Goal: Task Accomplishment & Management: Complete application form

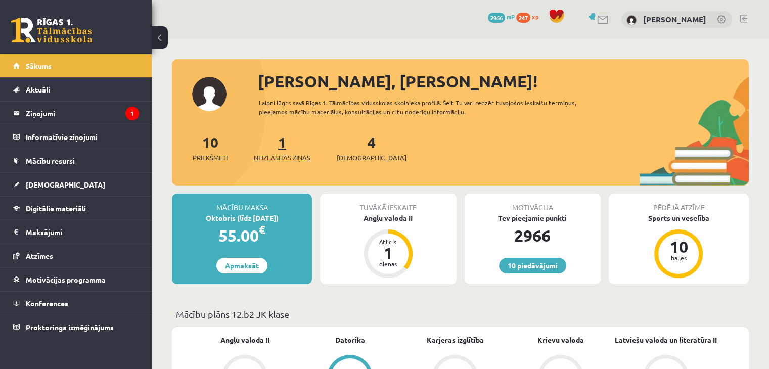
click at [281, 160] on span "Neizlasītās ziņas" at bounding box center [282, 158] width 57 height 10
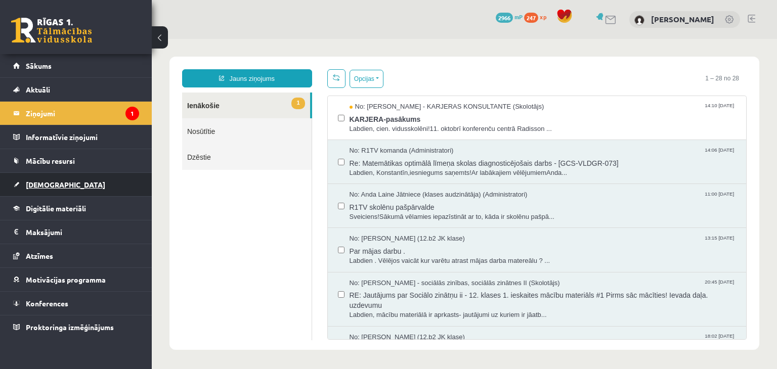
click at [46, 191] on link "[DEMOGRAPHIC_DATA]" at bounding box center [76, 184] width 126 height 23
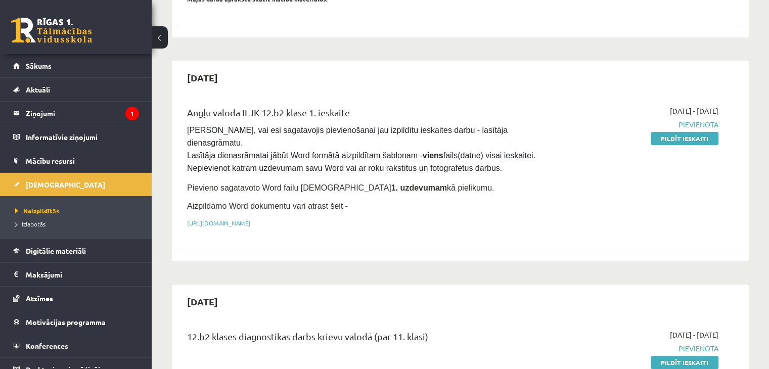
scroll to position [184, 0]
click at [706, 139] on link "Pildīt ieskaiti" at bounding box center [685, 138] width 68 height 13
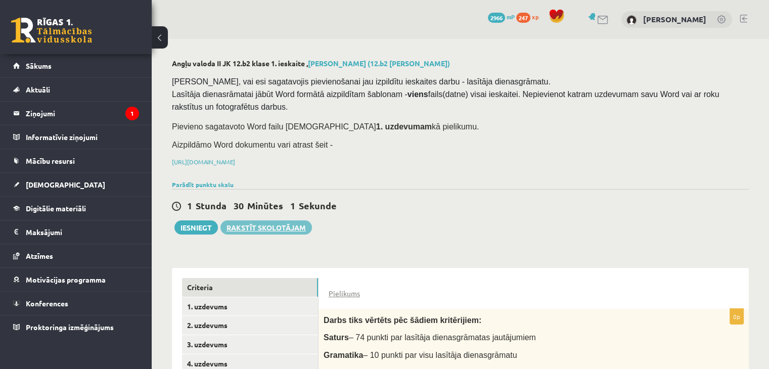
scroll to position [155, 0]
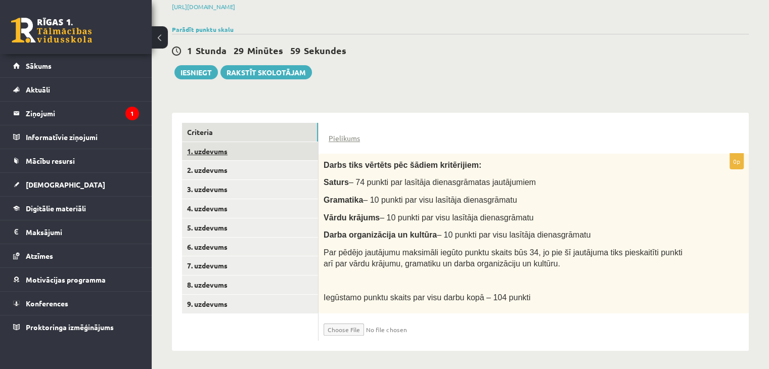
click at [245, 155] on link "1. uzdevums" at bounding box center [250, 151] width 136 height 19
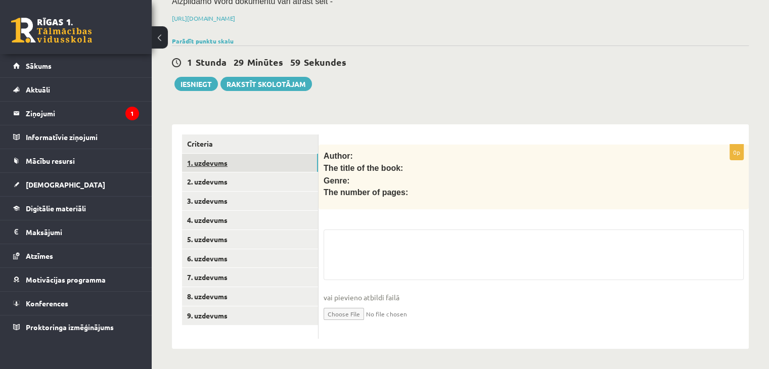
scroll to position [140, 0]
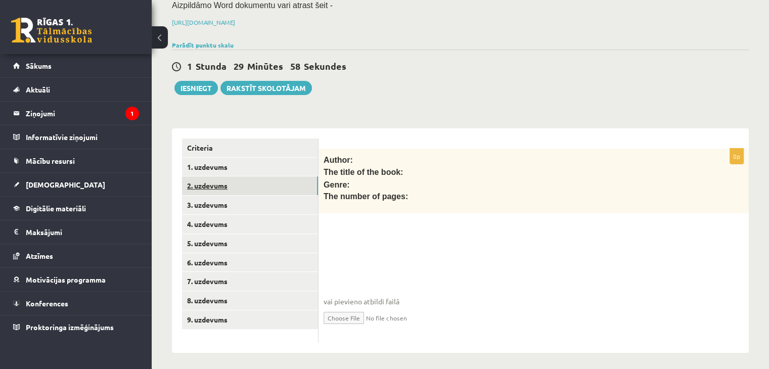
click at [210, 183] on link "2. uzdevums" at bounding box center [250, 186] width 136 height 19
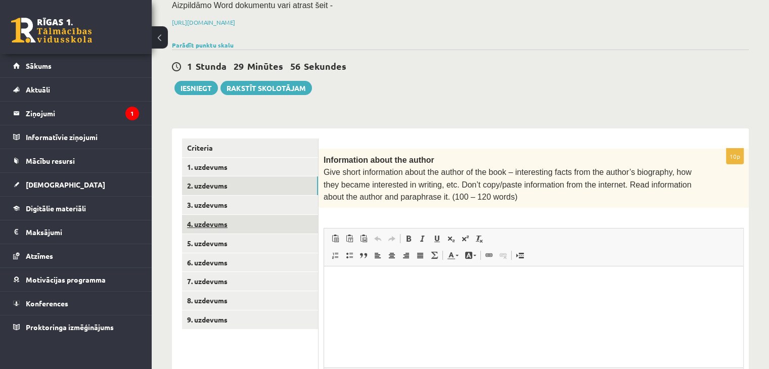
scroll to position [0, 0]
click at [205, 207] on link "3. uzdevums" at bounding box center [250, 205] width 136 height 19
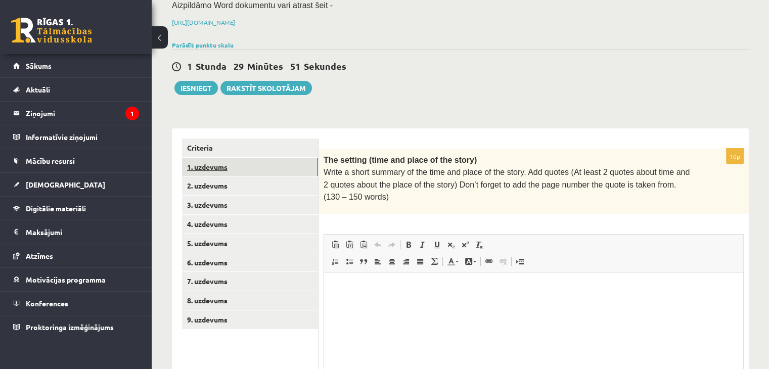
click at [202, 168] on link "1. uzdevums" at bounding box center [250, 167] width 136 height 19
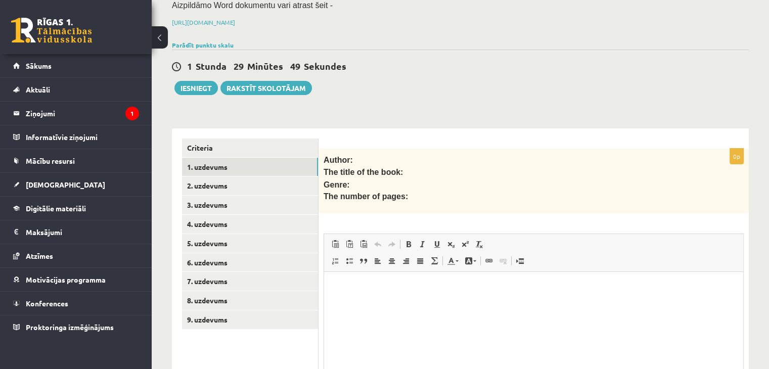
click at [332, 303] on html at bounding box center [533, 287] width 419 height 31
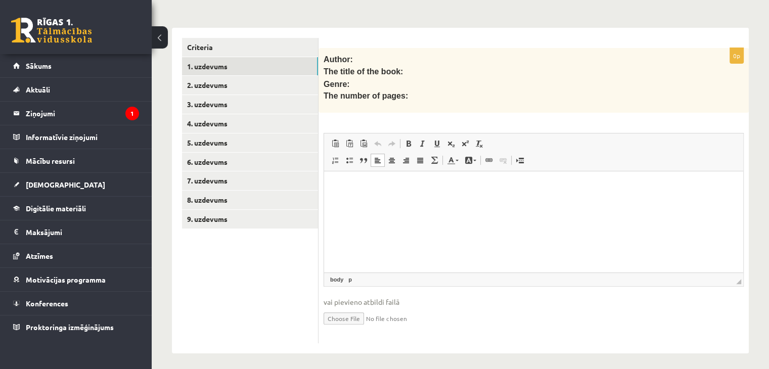
click at [331, 317] on input "file" at bounding box center [534, 318] width 420 height 21
type input "**********"
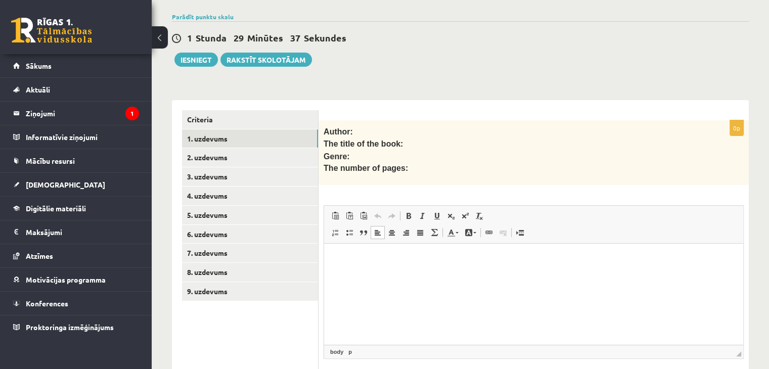
scroll to position [251, 0]
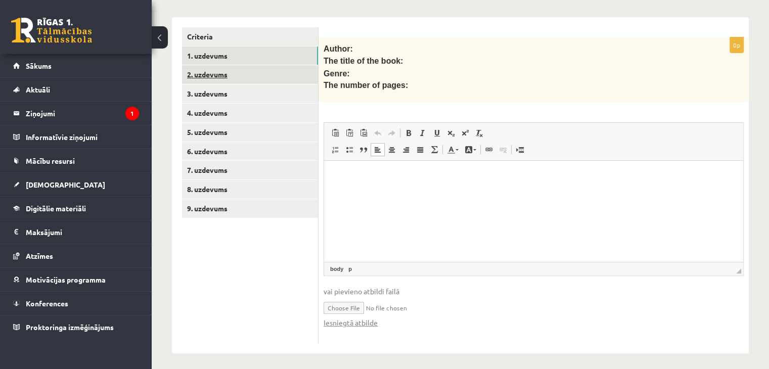
click at [249, 77] on link "2. uzdevums" at bounding box center [250, 74] width 136 height 19
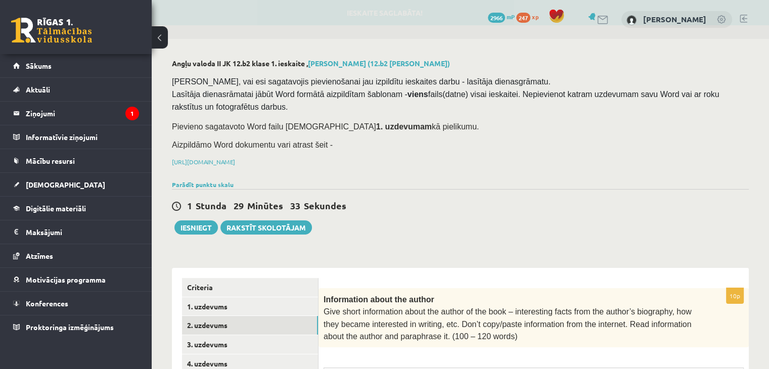
scroll to position [0, 0]
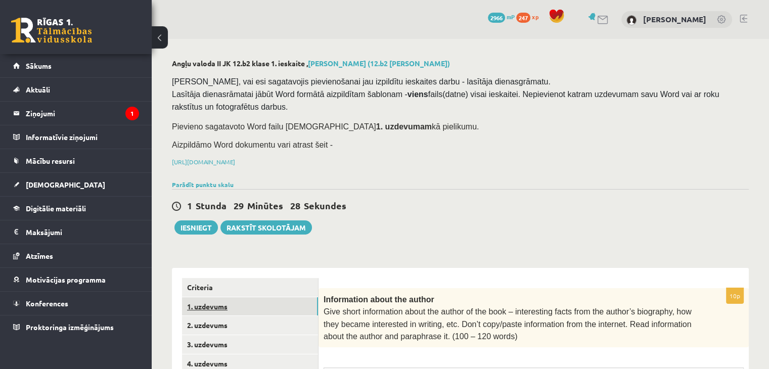
click at [211, 302] on link "1. uzdevums" at bounding box center [250, 306] width 136 height 19
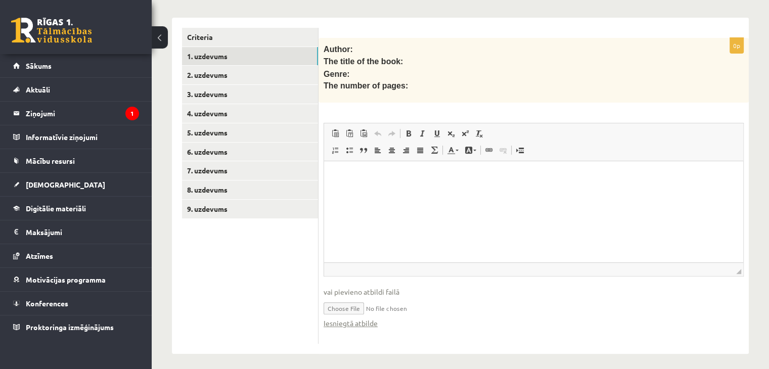
scroll to position [251, 0]
click at [200, 50] on link "1. uzdevums" at bounding box center [250, 56] width 136 height 19
click at [349, 320] on link "Iesniegtā atbilde" at bounding box center [351, 323] width 54 height 11
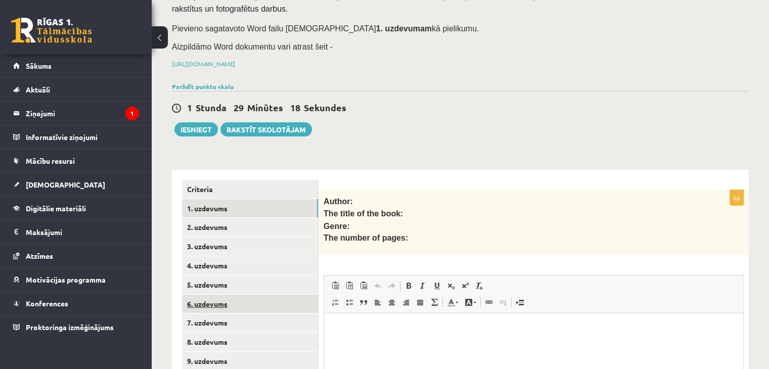
scroll to position [93, 0]
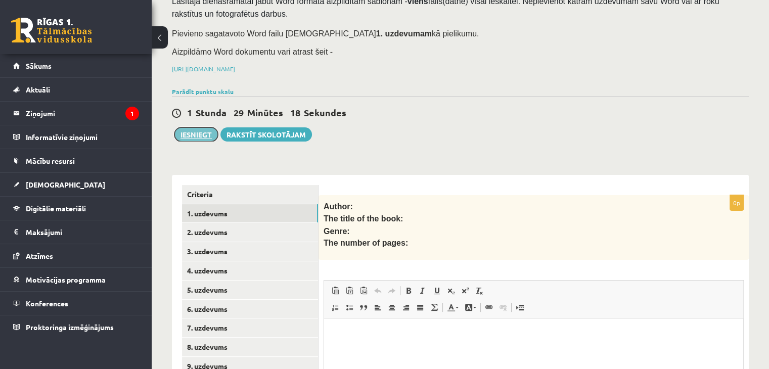
click at [198, 132] on button "Iesniegt" at bounding box center [197, 134] width 44 height 14
click at [195, 233] on link "2. uzdevums" at bounding box center [250, 232] width 136 height 19
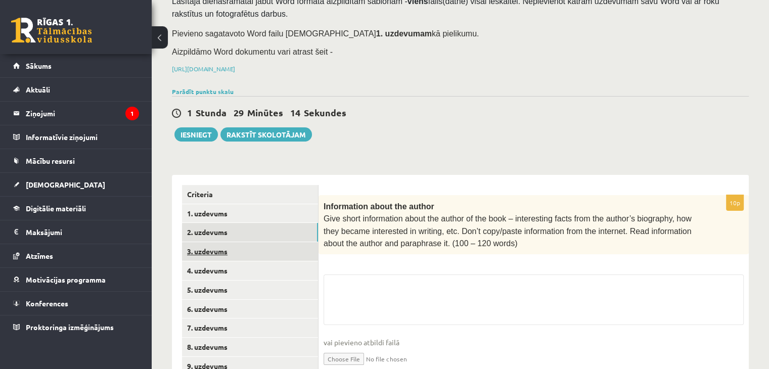
click at [197, 245] on link "3. uzdevums" at bounding box center [250, 251] width 136 height 19
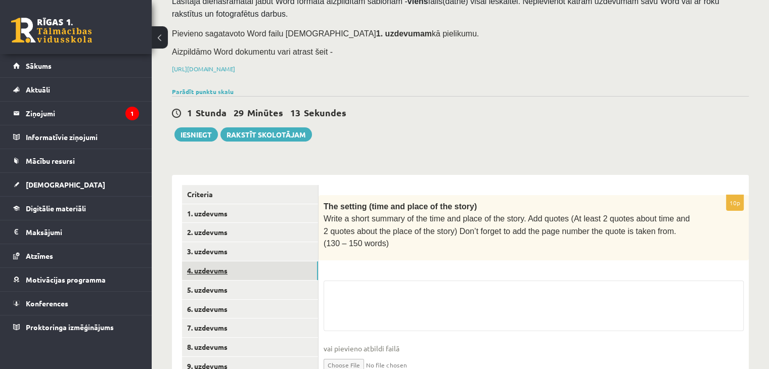
click at [201, 273] on link "4. uzdevums" at bounding box center [250, 271] width 136 height 19
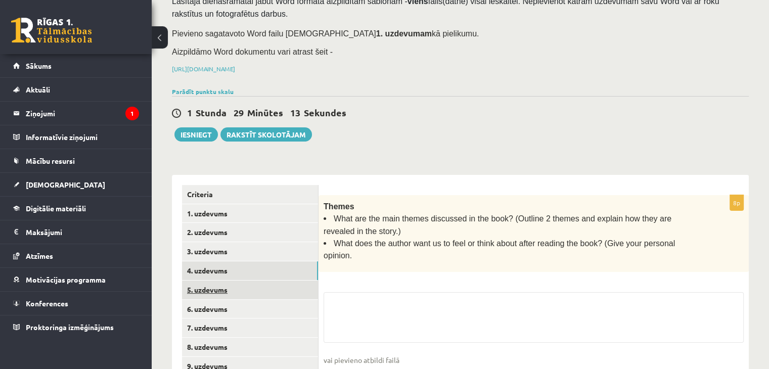
click at [200, 291] on link "5. uzdevums" at bounding box center [250, 290] width 136 height 19
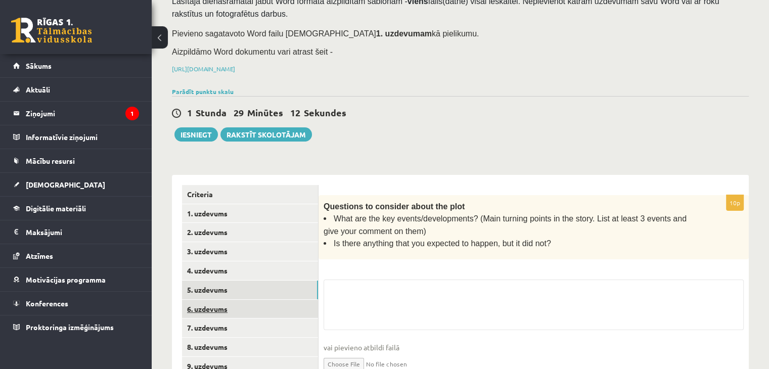
click at [200, 300] on link "6. uzdevums" at bounding box center [250, 309] width 136 height 19
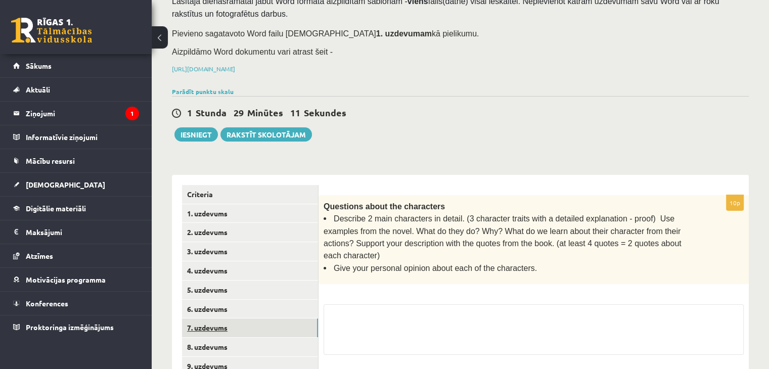
click at [206, 319] on link "7. uzdevums" at bounding box center [250, 328] width 136 height 19
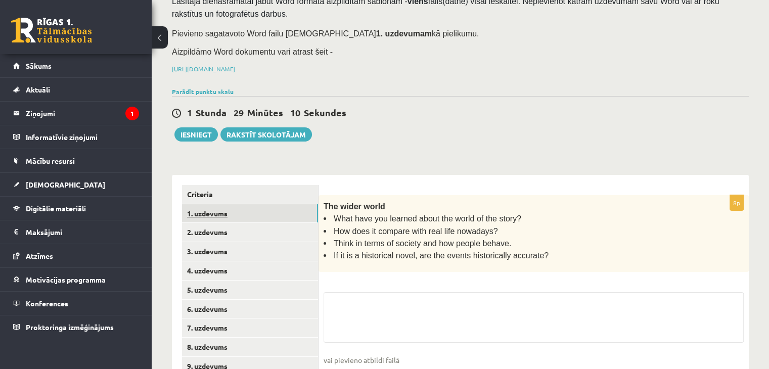
click at [215, 218] on link "1. uzdevums" at bounding box center [250, 213] width 136 height 19
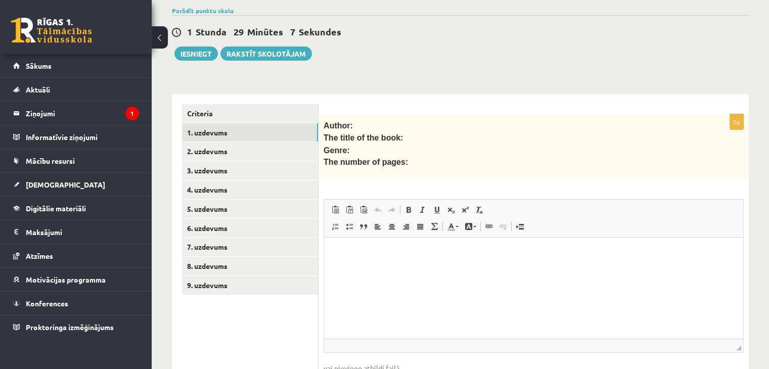
scroll to position [208, 0]
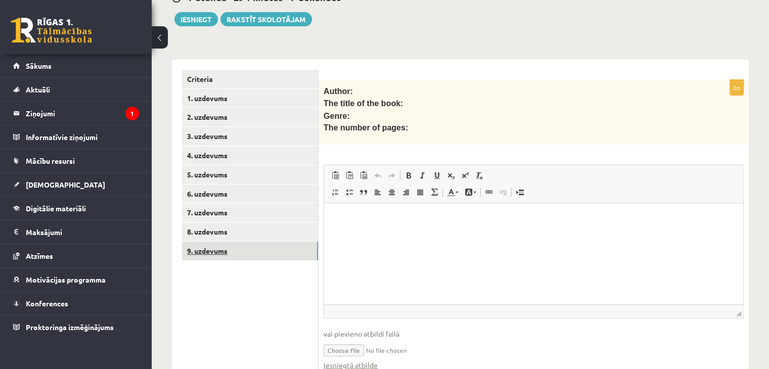
click at [219, 255] on link "9. uzdevums" at bounding box center [250, 251] width 136 height 19
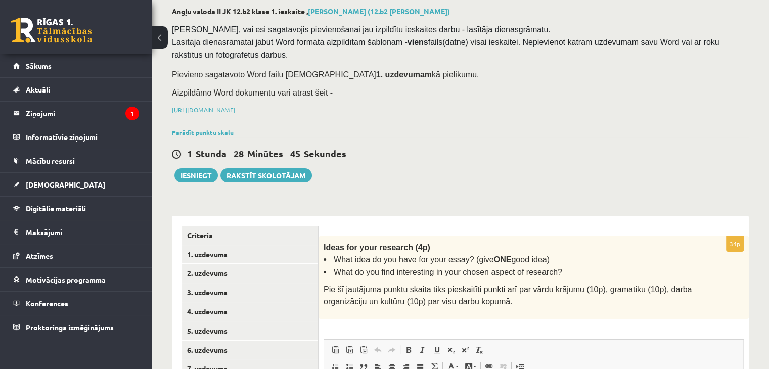
scroll to position [51, 0]
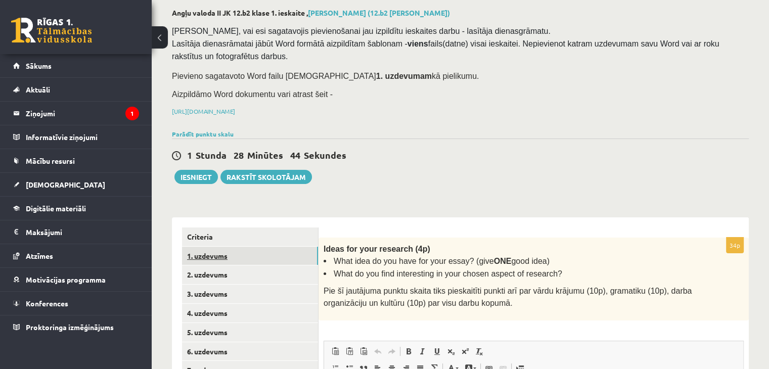
click at [231, 263] on link "1. uzdevums" at bounding box center [250, 256] width 136 height 19
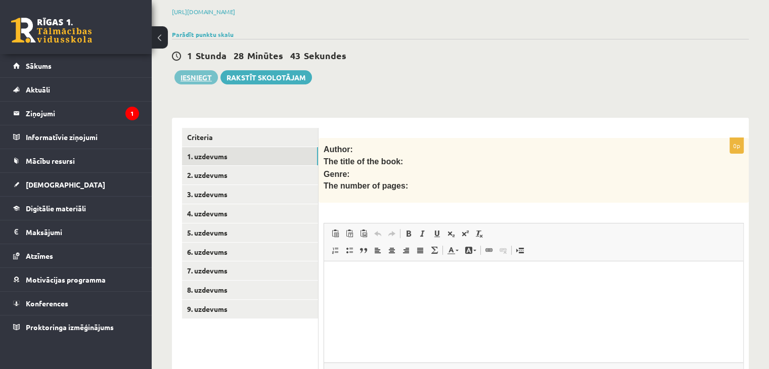
scroll to position [0, 0]
click at [194, 78] on button "Iesniegt" at bounding box center [197, 77] width 44 height 14
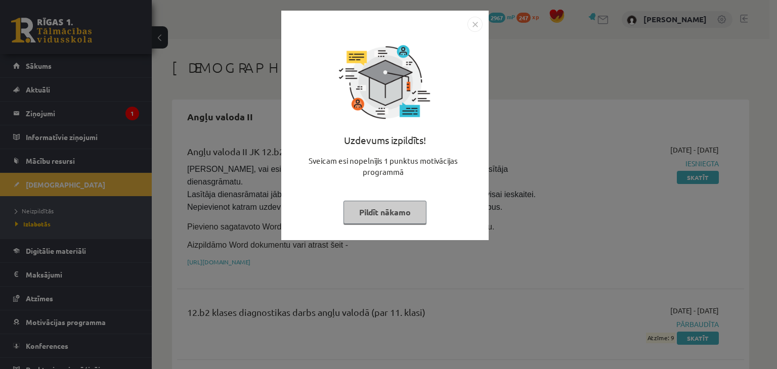
click at [398, 217] on button "Pildīt nākamo" at bounding box center [384, 212] width 83 height 23
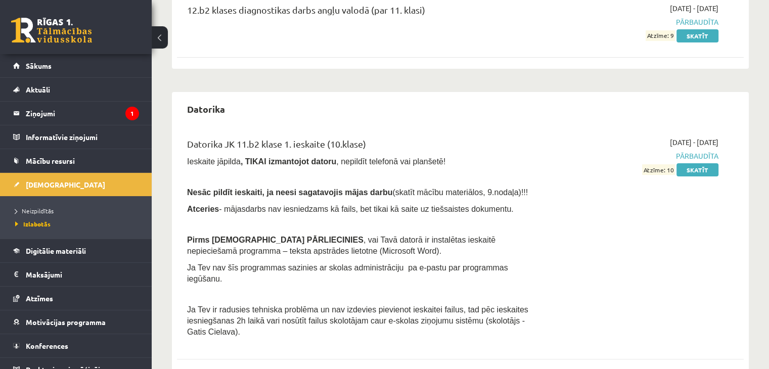
scroll to position [322, 0]
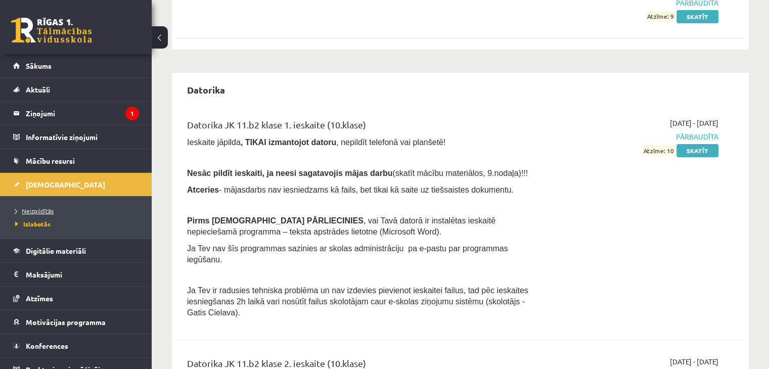
click at [40, 211] on span "Neizpildītās" at bounding box center [34, 211] width 38 height 8
